Goal: Task Accomplishment & Management: Manage account settings

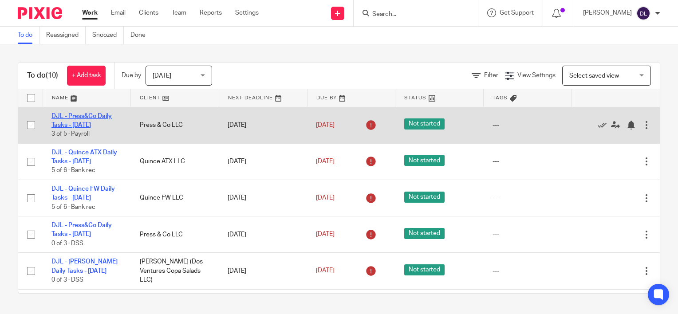
click at [87, 118] on link "DJL - Press&Co Daily Tasks - [DATE]" at bounding box center [81, 120] width 60 height 15
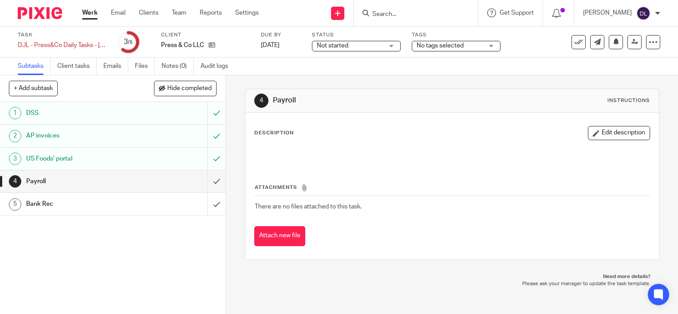
click at [85, 13] on link "Work" at bounding box center [90, 12] width 16 height 9
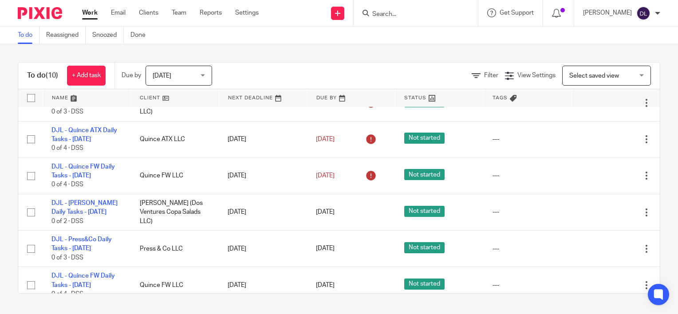
scroll to position [179, 0]
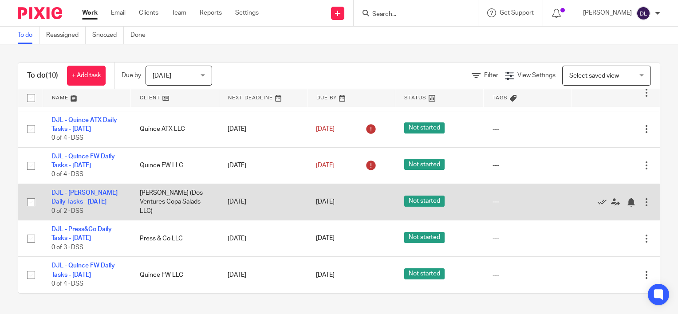
click at [629, 197] on div "Edit task Delete" at bounding box center [615, 202] width 71 height 22
click at [642, 199] on div at bounding box center [646, 202] width 9 height 9
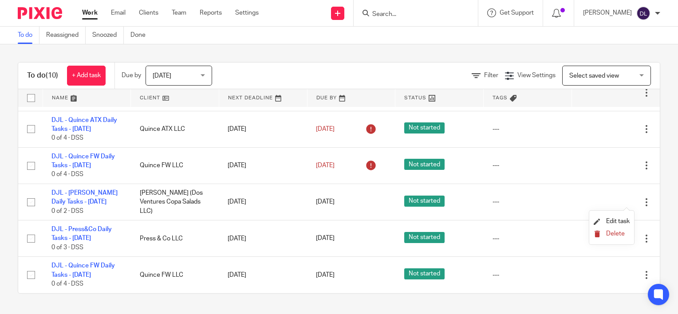
click at [605, 233] on button "Delete" at bounding box center [612, 234] width 36 height 7
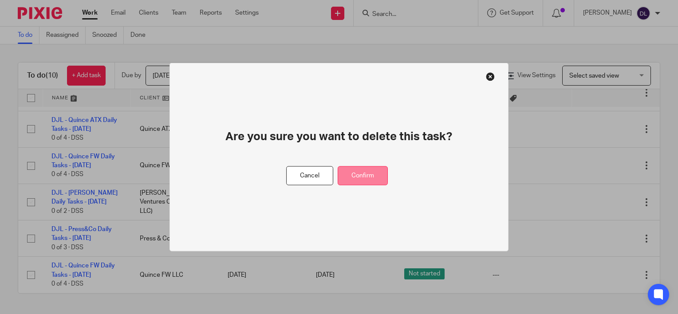
click at [374, 177] on button "Confirm" at bounding box center [363, 175] width 50 height 19
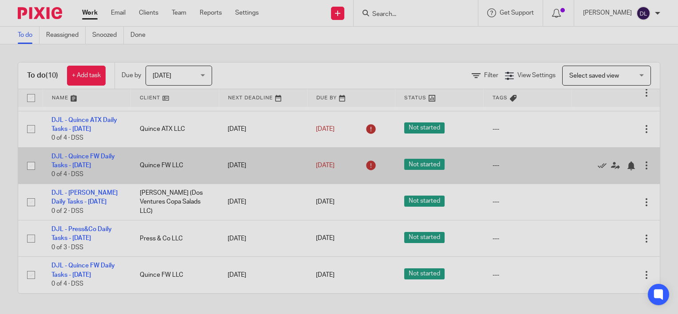
scroll to position [142, 0]
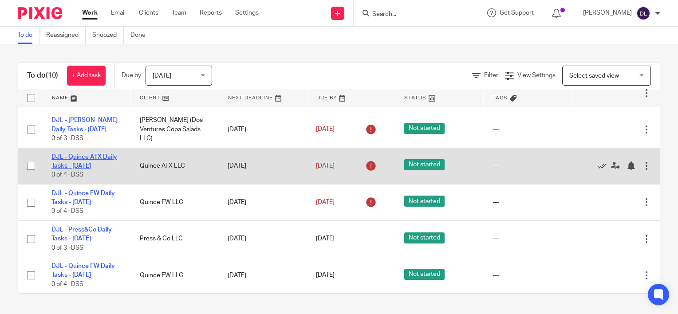
click at [87, 159] on link "DJL - Quince ATX Daily Tasks - [DATE]" at bounding box center [84, 161] width 66 height 15
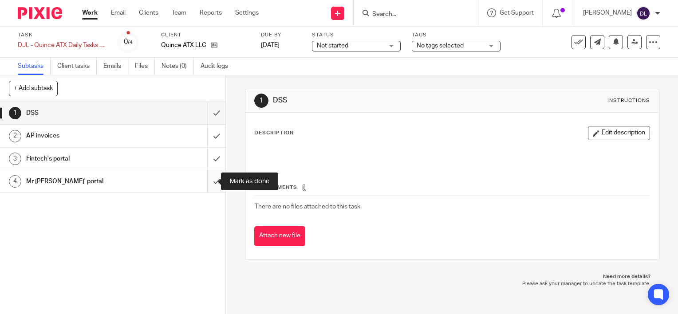
click at [206, 178] on input "submit" at bounding box center [112, 181] width 225 height 22
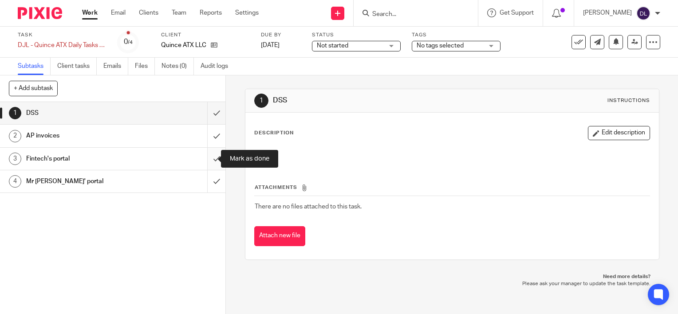
click at [202, 159] on input "submit" at bounding box center [112, 159] width 225 height 22
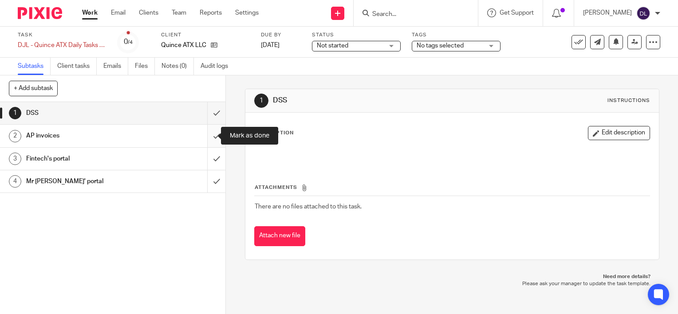
drag, startPoint x: 206, startPoint y: 139, endPoint x: 209, endPoint y: 130, distance: 9.3
click at [206, 138] on input "submit" at bounding box center [112, 136] width 225 height 22
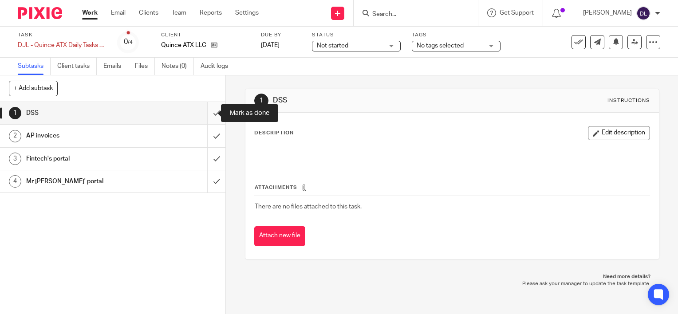
click at [213, 110] on input "submit" at bounding box center [112, 113] width 225 height 22
click at [85, 9] on link "Work" at bounding box center [90, 12] width 16 height 9
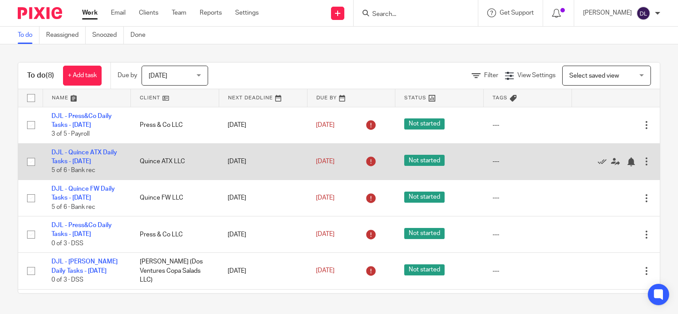
scroll to position [106, 0]
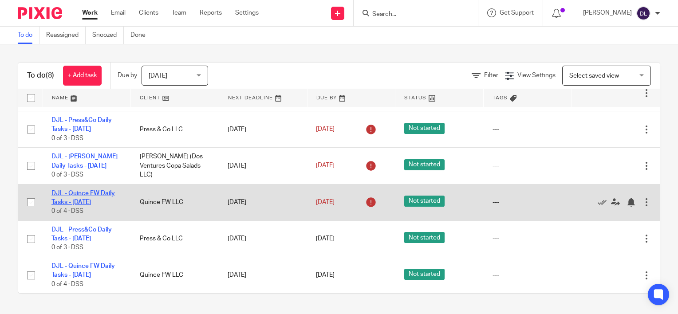
click at [92, 195] on link "DJL - Quince FW Daily Tasks - [DATE]" at bounding box center [82, 197] width 63 height 15
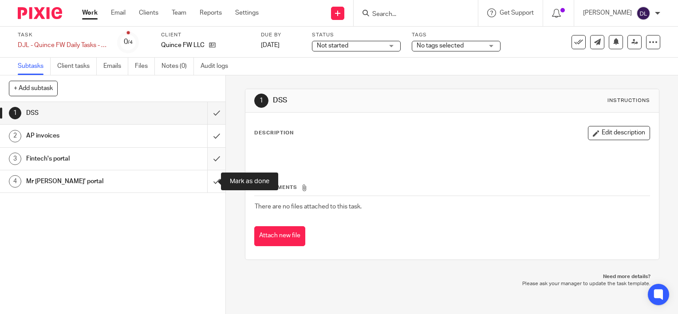
drag, startPoint x: 205, startPoint y: 184, endPoint x: 211, endPoint y: 158, distance: 26.6
click at [206, 181] on input "submit" at bounding box center [112, 181] width 225 height 22
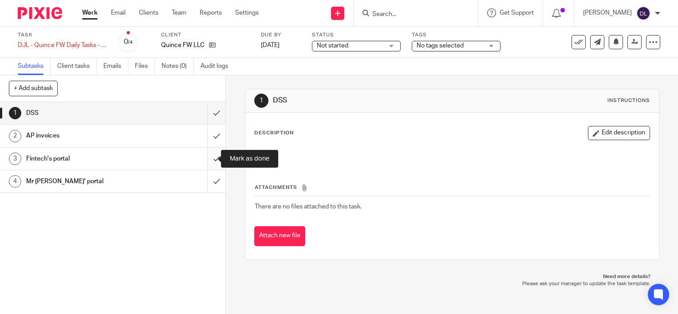
click at [213, 151] on input "submit" at bounding box center [112, 159] width 225 height 22
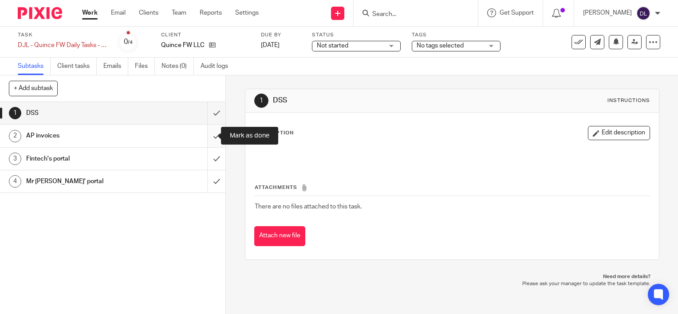
click at [213, 132] on input "submit" at bounding box center [112, 136] width 225 height 22
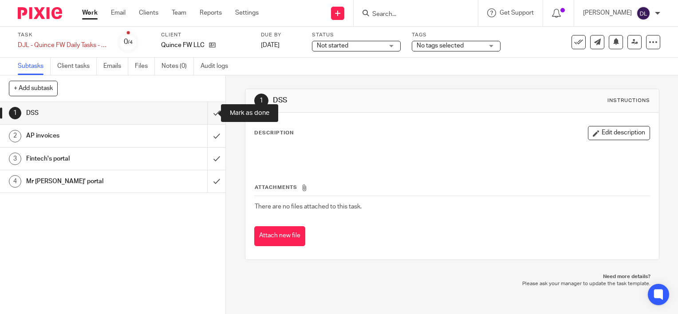
drag, startPoint x: 207, startPoint y: 114, endPoint x: 198, endPoint y: 106, distance: 11.7
click at [206, 114] on input "submit" at bounding box center [112, 113] width 225 height 22
click at [91, 12] on link "Work" at bounding box center [90, 12] width 16 height 9
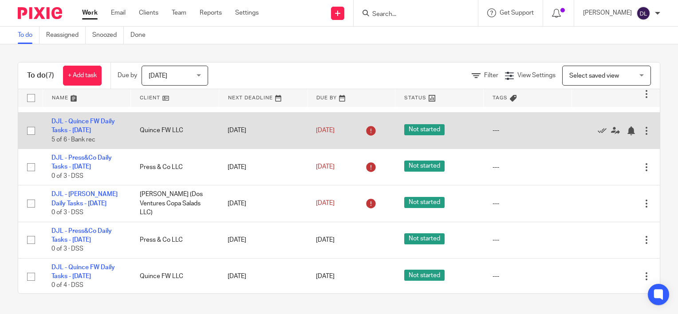
scroll to position [69, 0]
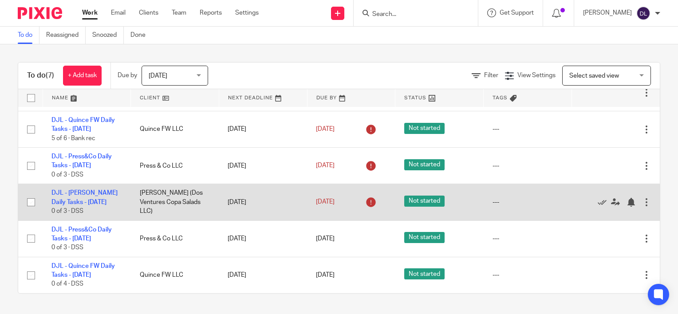
click at [642, 198] on div at bounding box center [646, 202] width 9 height 9
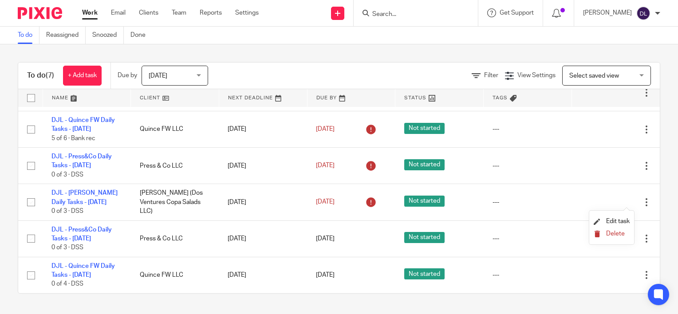
click at [608, 236] on span "Delete" at bounding box center [615, 234] width 19 height 6
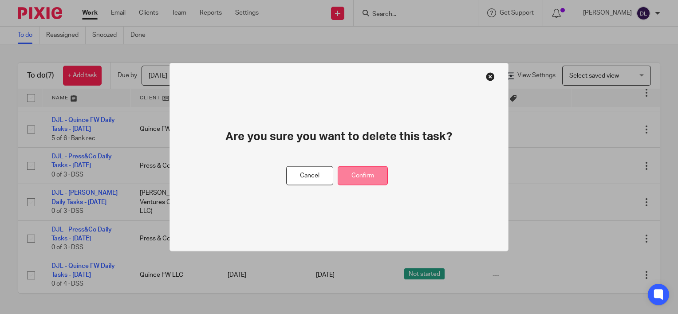
click at [363, 175] on button "Confirm" at bounding box center [363, 175] width 50 height 19
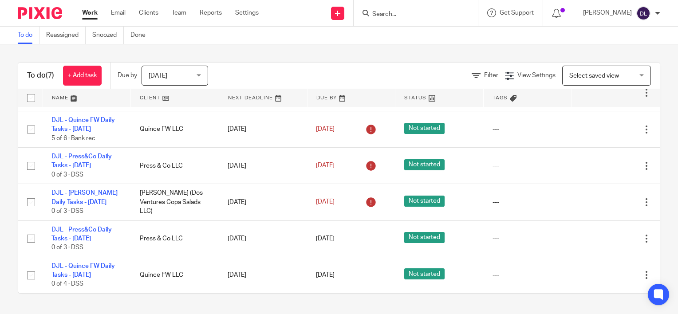
scroll to position [33, 0]
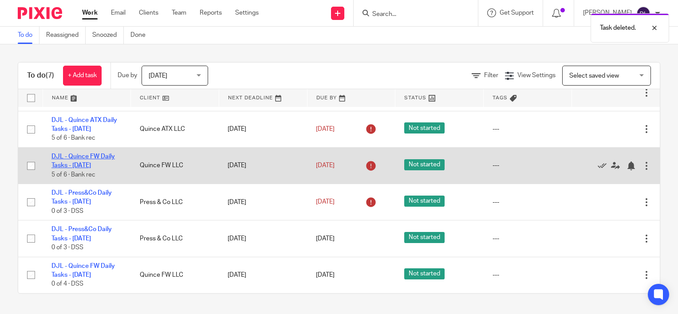
click at [96, 167] on link "DJL - Quince FW Daily Tasks - [DATE]" at bounding box center [82, 161] width 63 height 15
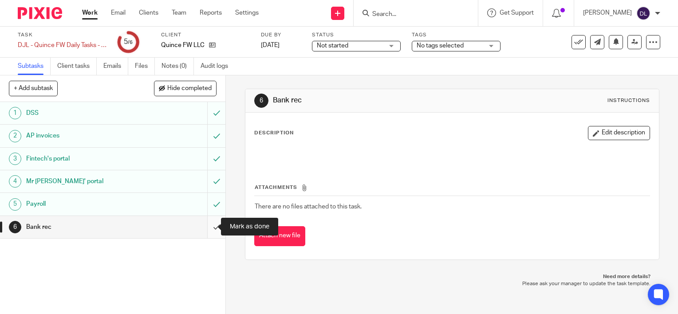
click at [206, 226] on input "submit" at bounding box center [112, 227] width 225 height 22
click at [85, 14] on link "Work" at bounding box center [90, 12] width 16 height 9
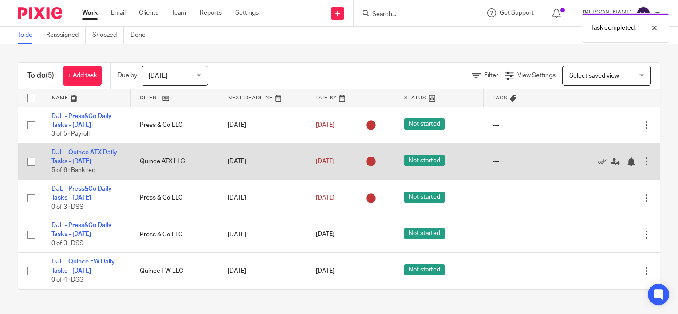
click at [88, 153] on link "DJL - Quince ATX Daily Tasks - [DATE]" at bounding box center [84, 157] width 66 height 15
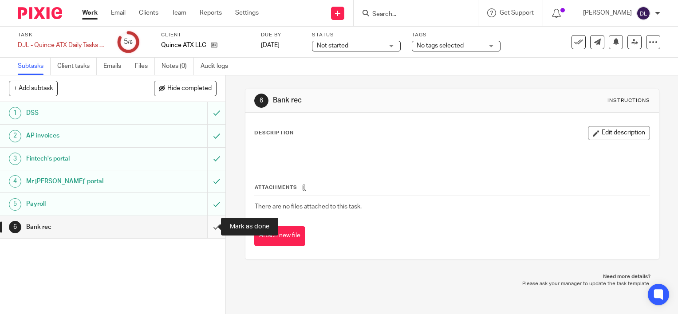
click at [208, 226] on input "submit" at bounding box center [112, 227] width 225 height 22
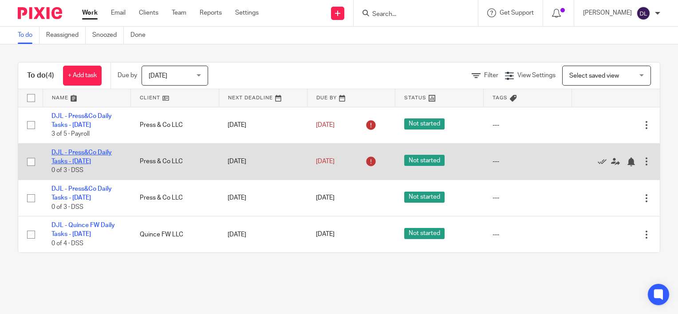
click at [92, 152] on link "DJL - Press&Co Daily Tasks - [DATE]" at bounding box center [81, 157] width 60 height 15
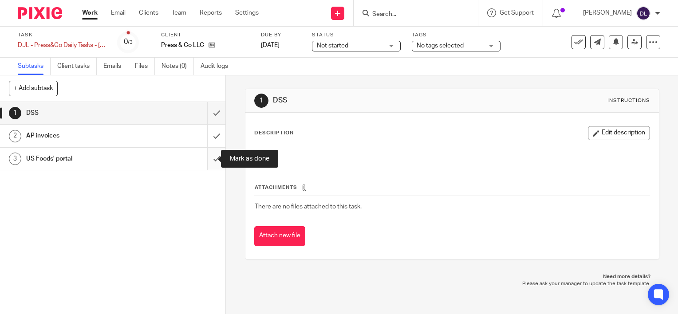
drag, startPoint x: 206, startPoint y: 156, endPoint x: 208, endPoint y: 130, distance: 26.3
click at [206, 155] on input "submit" at bounding box center [112, 159] width 225 height 22
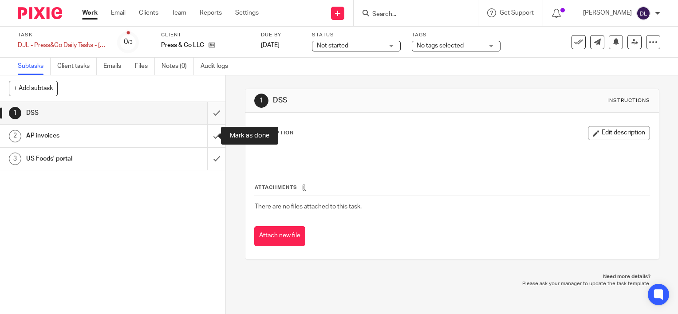
drag, startPoint x: 208, startPoint y: 130, endPoint x: 208, endPoint y: 113, distance: 16.9
click at [209, 130] on input "submit" at bounding box center [112, 136] width 225 height 22
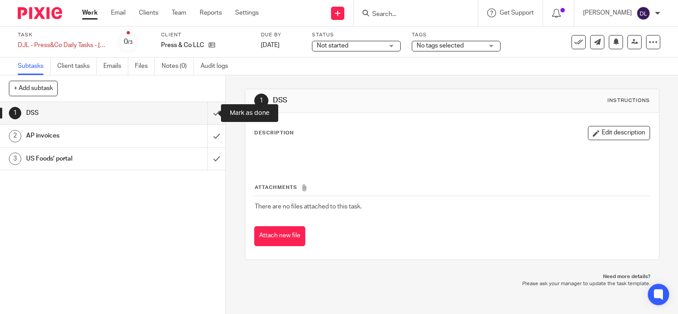
drag, startPoint x: 208, startPoint y: 113, endPoint x: 165, endPoint y: 78, distance: 55.5
click at [207, 112] on input "submit" at bounding box center [112, 113] width 225 height 22
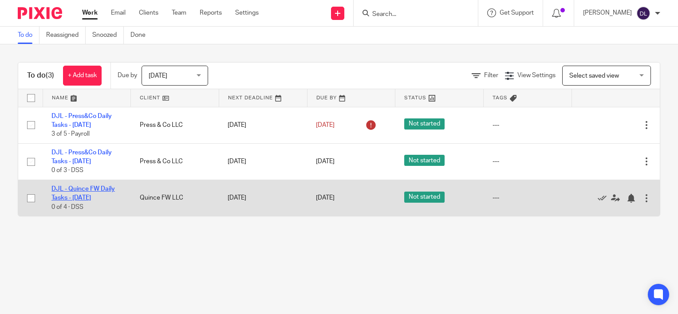
click at [90, 197] on link "DJL - Quince FW Daily Tasks - [DATE]" at bounding box center [82, 193] width 63 height 15
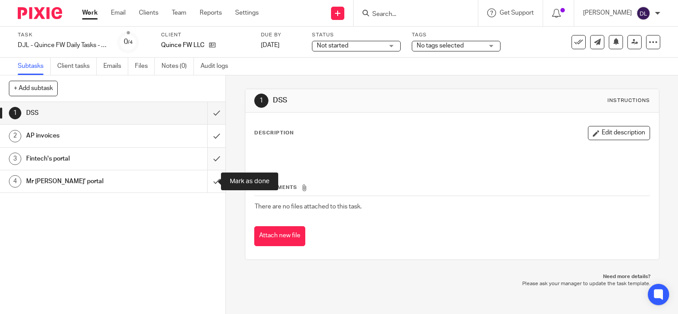
drag, startPoint x: 209, startPoint y: 181, endPoint x: 206, endPoint y: 159, distance: 22.7
click at [209, 181] on input "submit" at bounding box center [112, 181] width 225 height 22
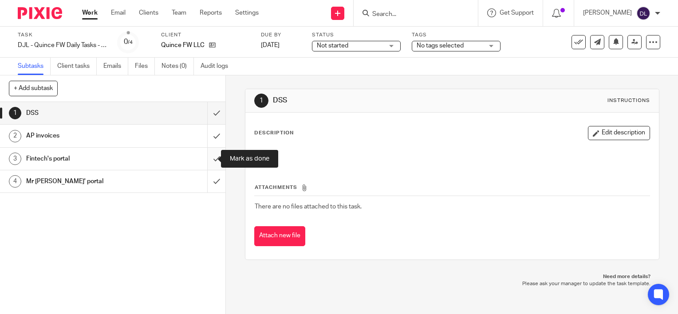
click at [206, 158] on input "submit" at bounding box center [112, 159] width 225 height 22
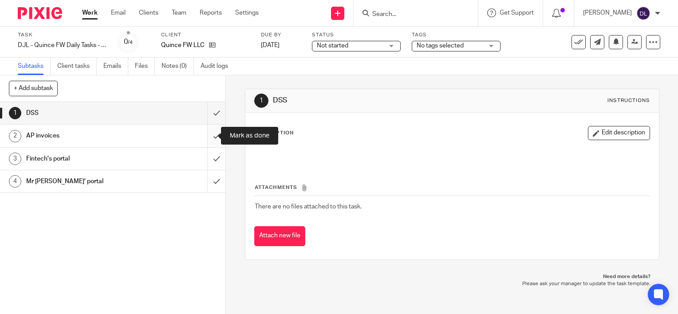
click at [206, 142] on input "submit" at bounding box center [112, 136] width 225 height 22
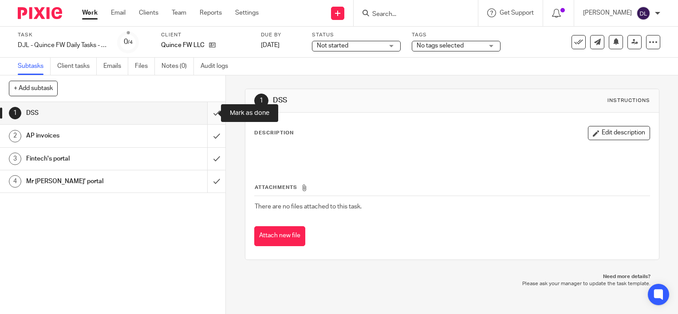
click at [206, 122] on input "submit" at bounding box center [112, 113] width 225 height 22
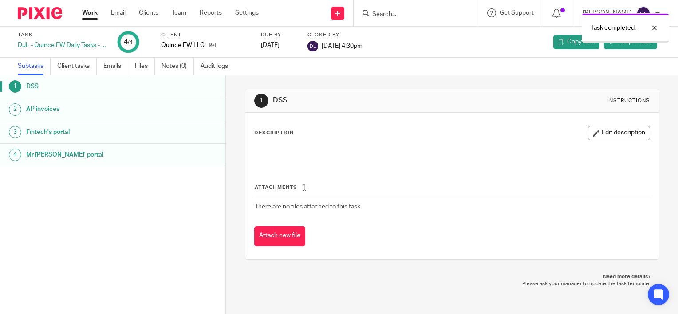
drag, startPoint x: 0, startPoint y: 0, endPoint x: 93, endPoint y: 10, distance: 93.7
click at [93, 10] on link "Work" at bounding box center [90, 12] width 16 height 9
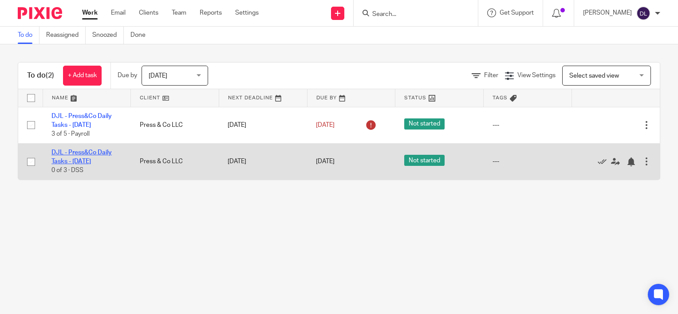
click at [96, 149] on td "DJL - Press&Co Daily Tasks - [DATE] 0 of 3 · DSS" at bounding box center [87, 161] width 88 height 36
click at [91, 151] on link "DJL - Press&Co Daily Tasks - [DATE]" at bounding box center [81, 157] width 60 height 15
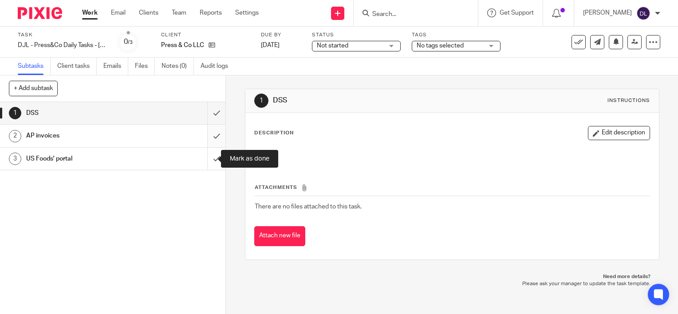
drag, startPoint x: 210, startPoint y: 156, endPoint x: 210, endPoint y: 136, distance: 20.0
click at [210, 156] on input "submit" at bounding box center [112, 159] width 225 height 22
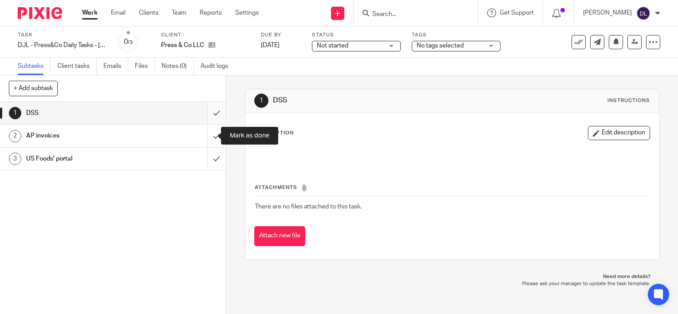
drag, startPoint x: 210, startPoint y: 131, endPoint x: 209, endPoint y: 119, distance: 12.0
click at [210, 130] on input "submit" at bounding box center [112, 136] width 225 height 22
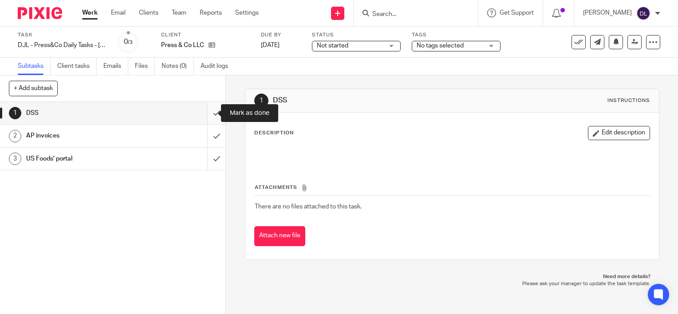
click at [208, 114] on input "submit" at bounding box center [112, 113] width 225 height 22
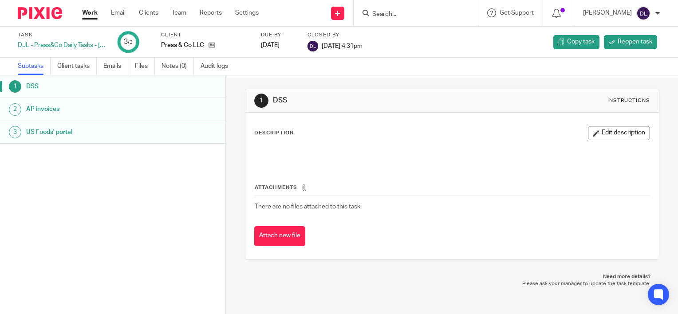
click at [91, 12] on link "Work" at bounding box center [90, 12] width 16 height 9
